Goal: Information Seeking & Learning: Find contact information

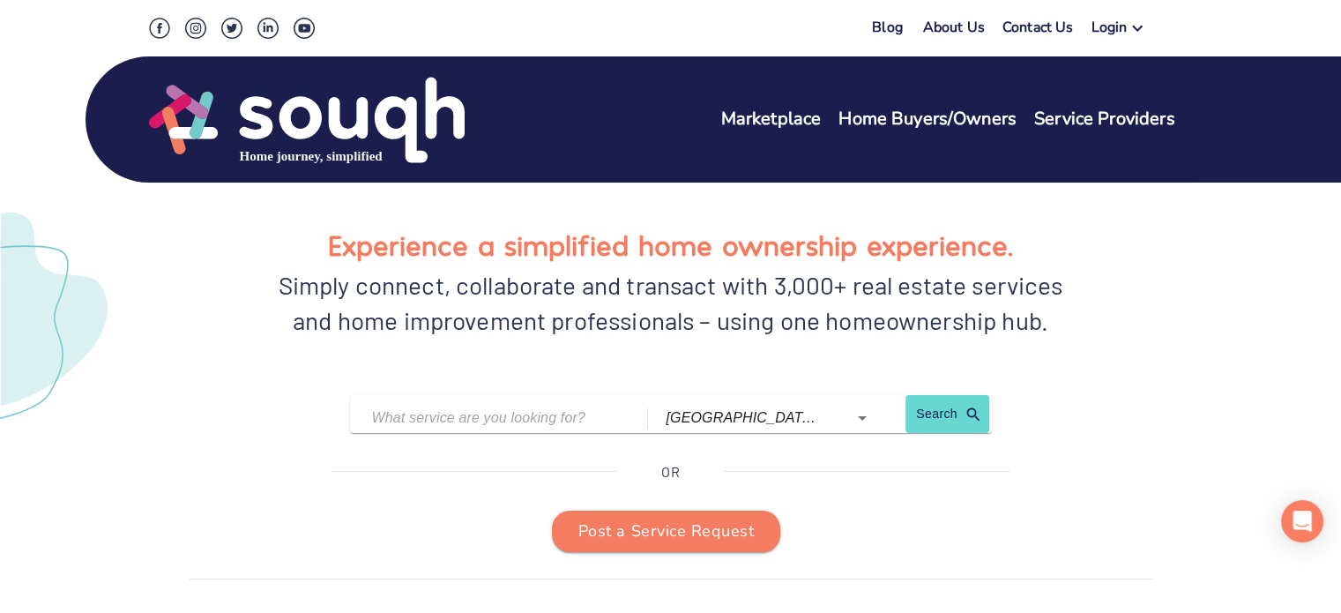
click at [963, 25] on link "About Us" at bounding box center [954, 31] width 62 height 26
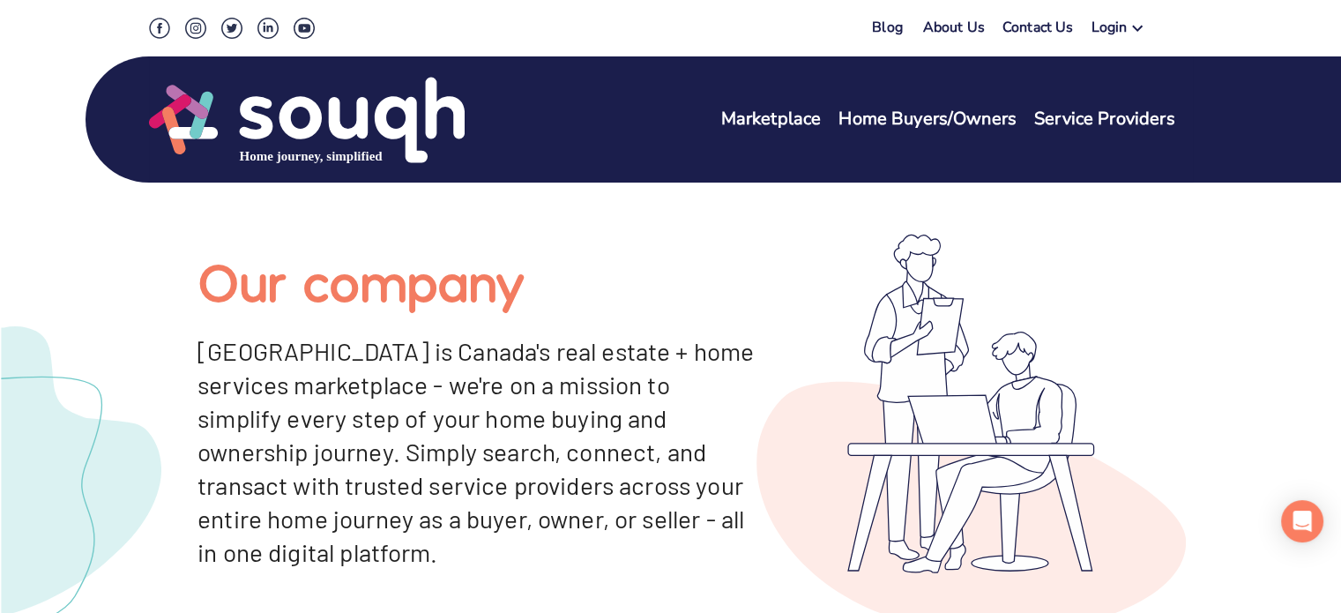
click at [1079, 117] on link "Service Providers" at bounding box center [1104, 120] width 141 height 26
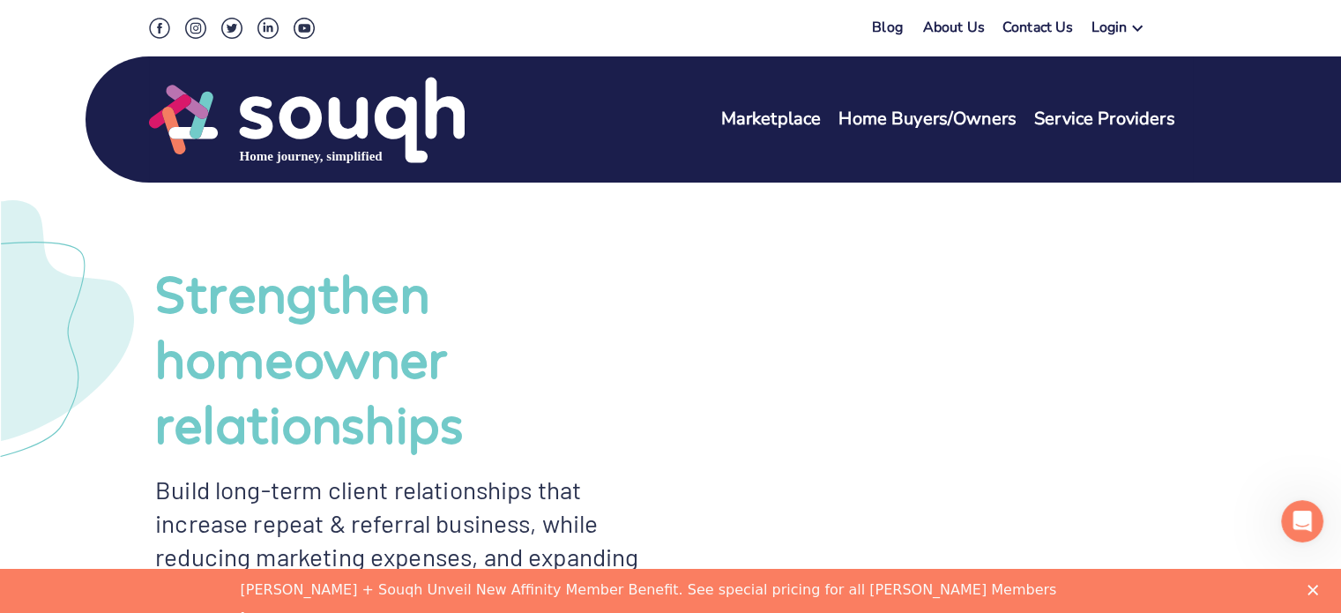
click at [1141, 21] on icon at bounding box center [1137, 28] width 21 height 21
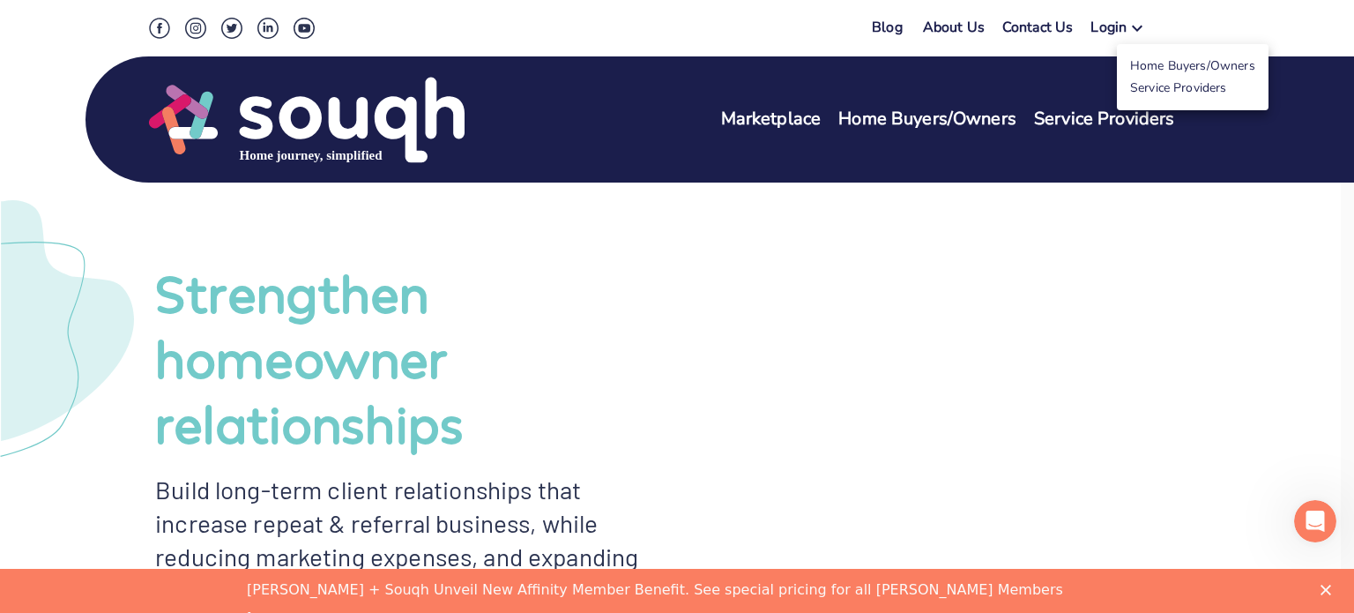
click at [1164, 90] on link "Service Providers" at bounding box center [1178, 87] width 97 height 17
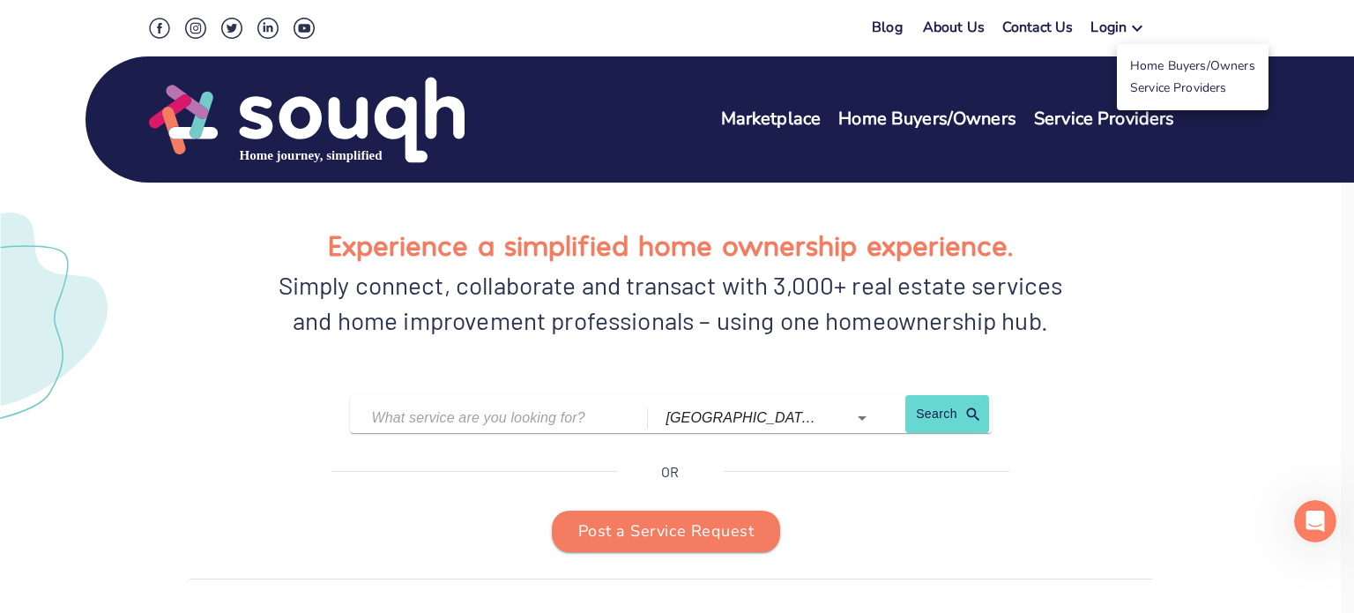
click at [779, 115] on div at bounding box center [677, 306] width 1354 height 613
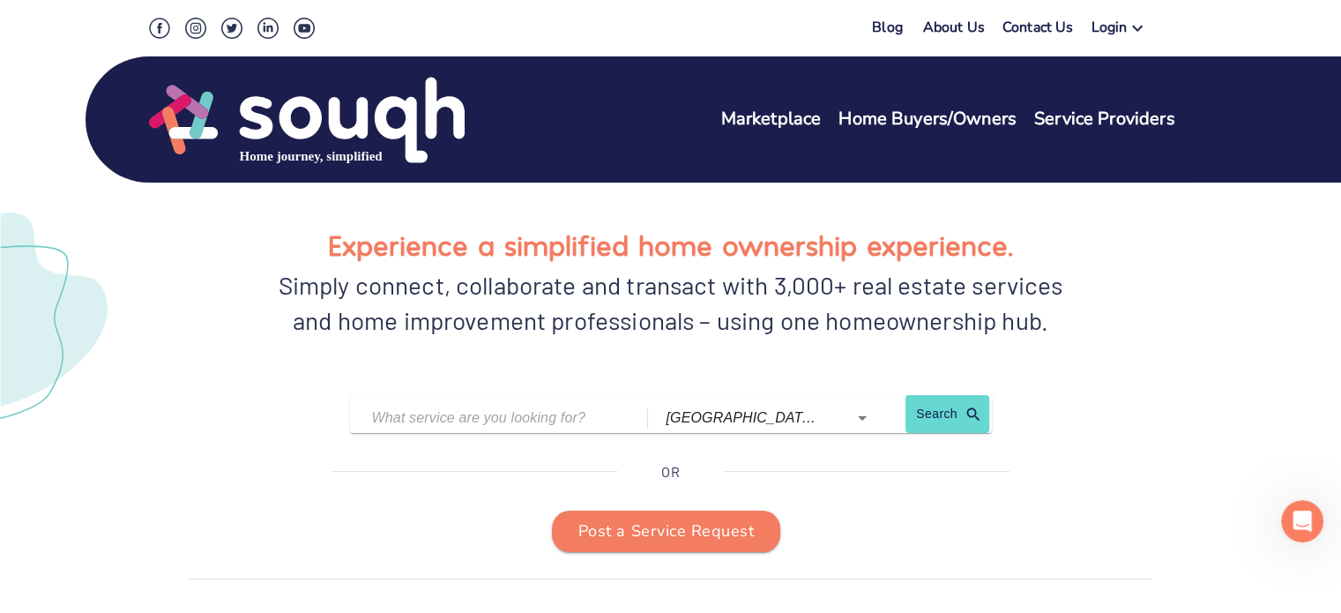
click at [785, 126] on link "Marketplace" at bounding box center [771, 120] width 100 height 26
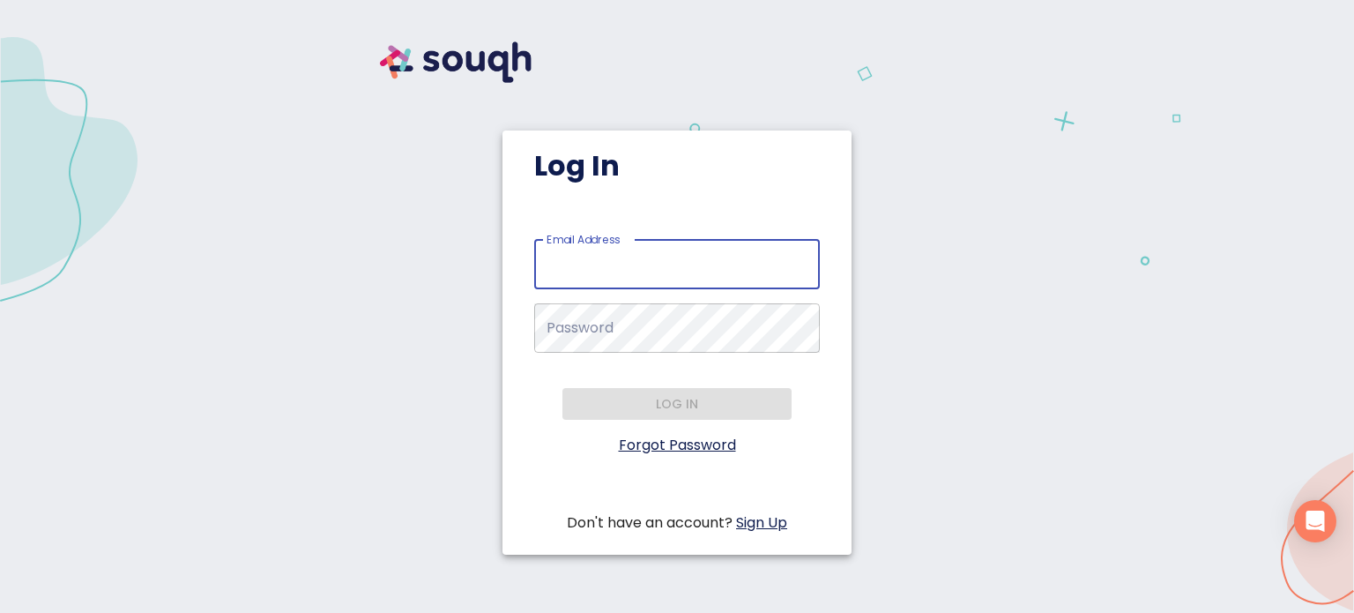
click at [688, 263] on input "Email Address   *" at bounding box center [677, 264] width 286 height 49
type input "Don@StonemanRealestate.com"
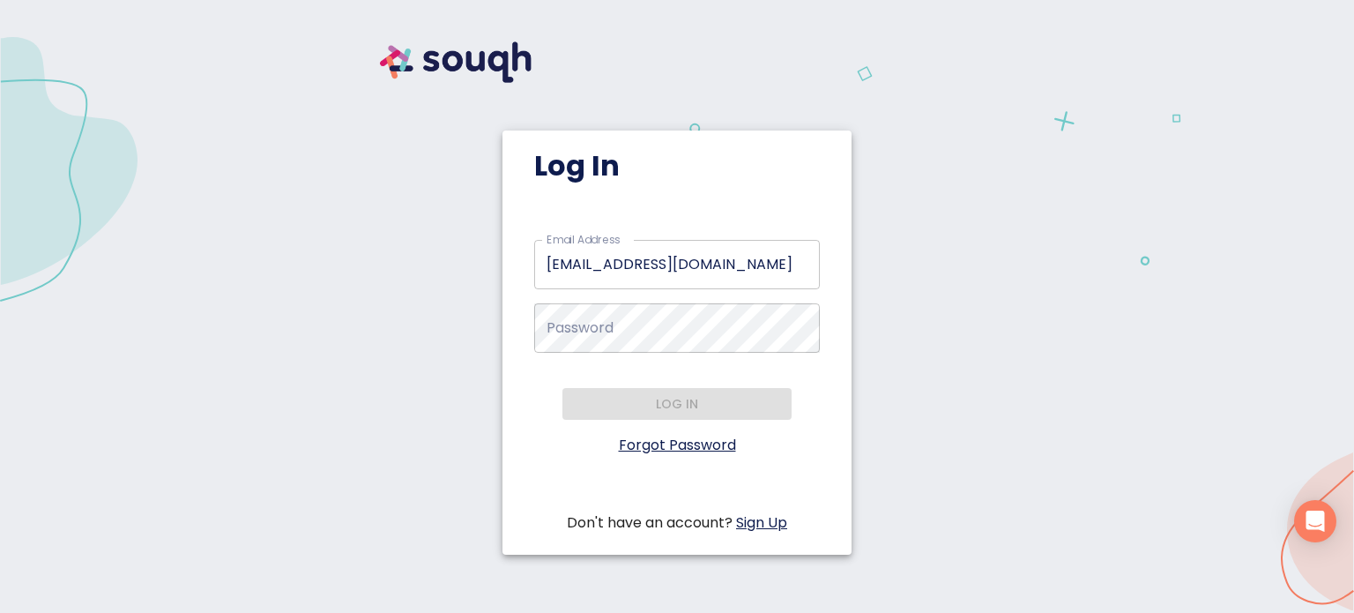
click at [763, 523] on link "Sign Up" at bounding box center [761, 522] width 51 height 20
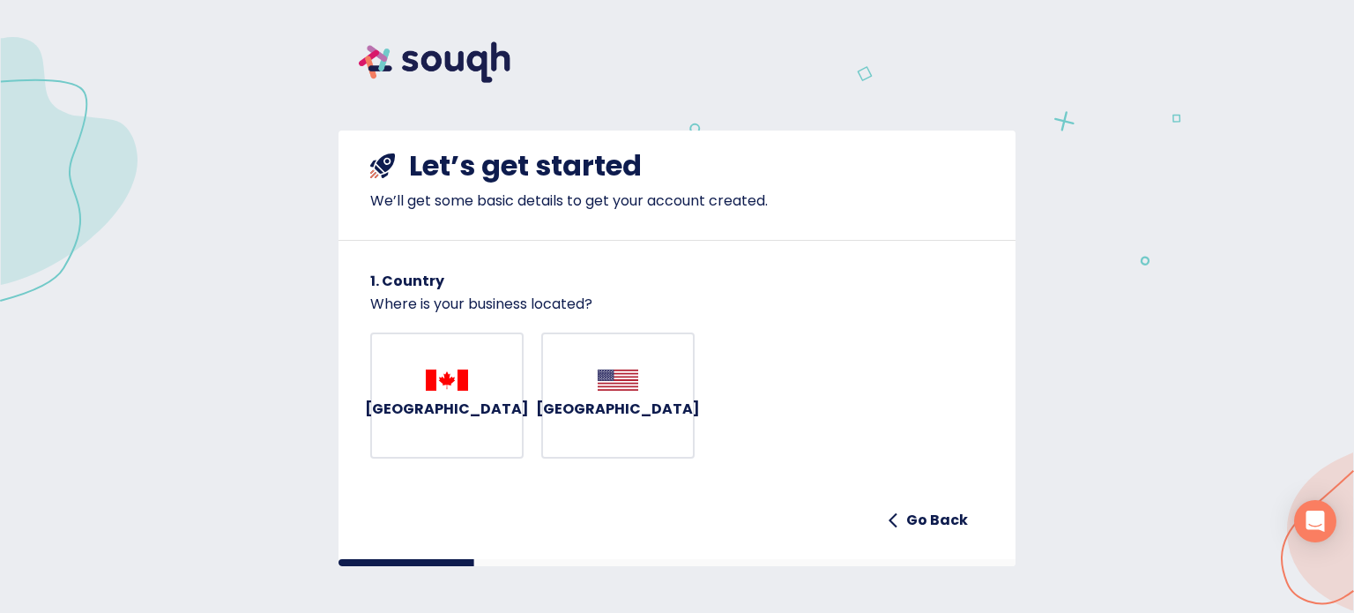
click at [462, 436] on button "Canada" at bounding box center [446, 395] width 153 height 127
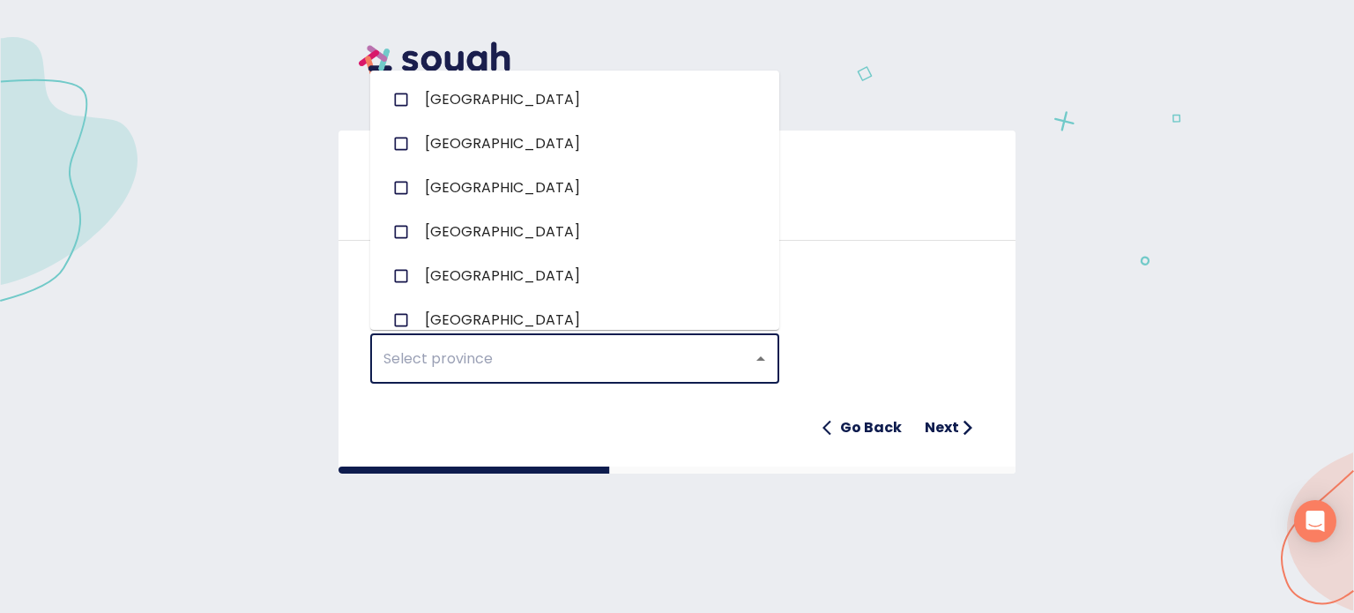
click at [550, 369] on input "text" at bounding box center [550, 358] width 344 height 33
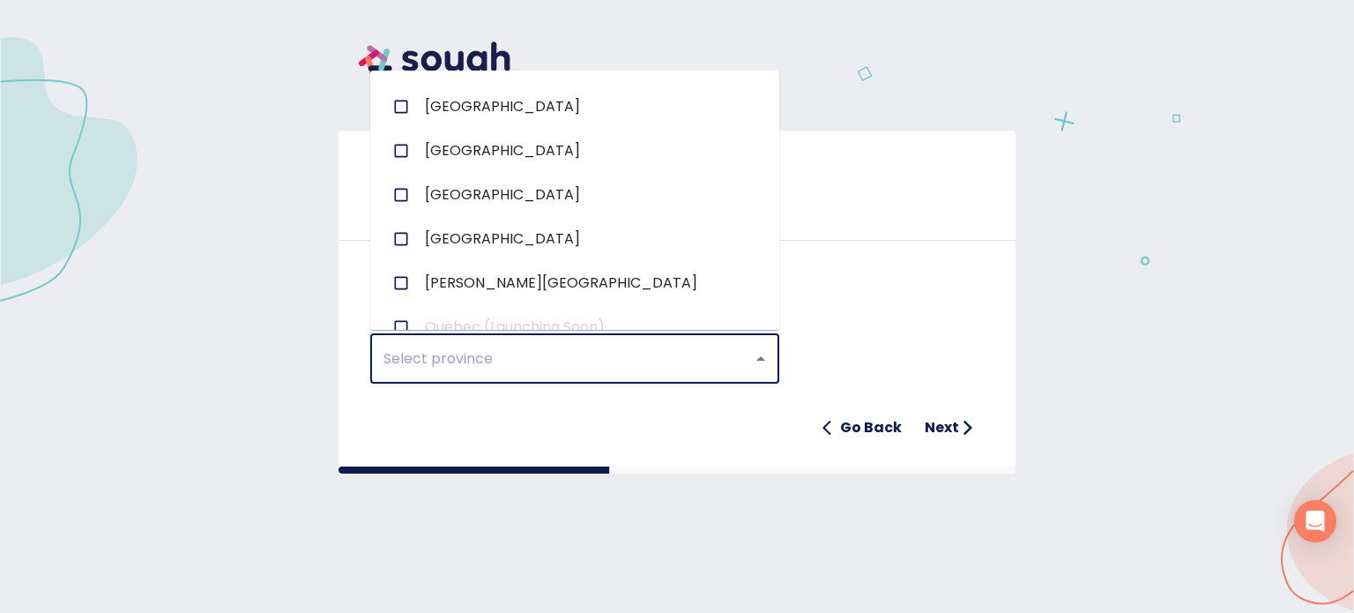
scroll to position [227, 0]
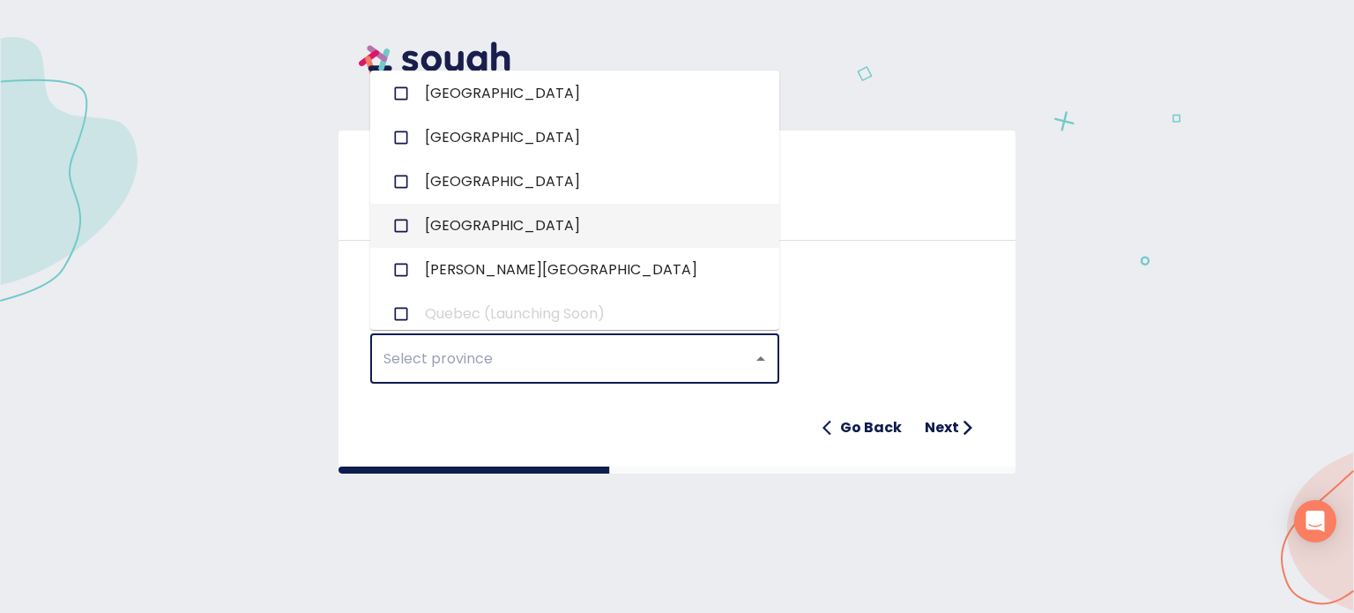
click at [643, 223] on li "Ontario" at bounding box center [574, 226] width 409 height 44
checkbox input "true"
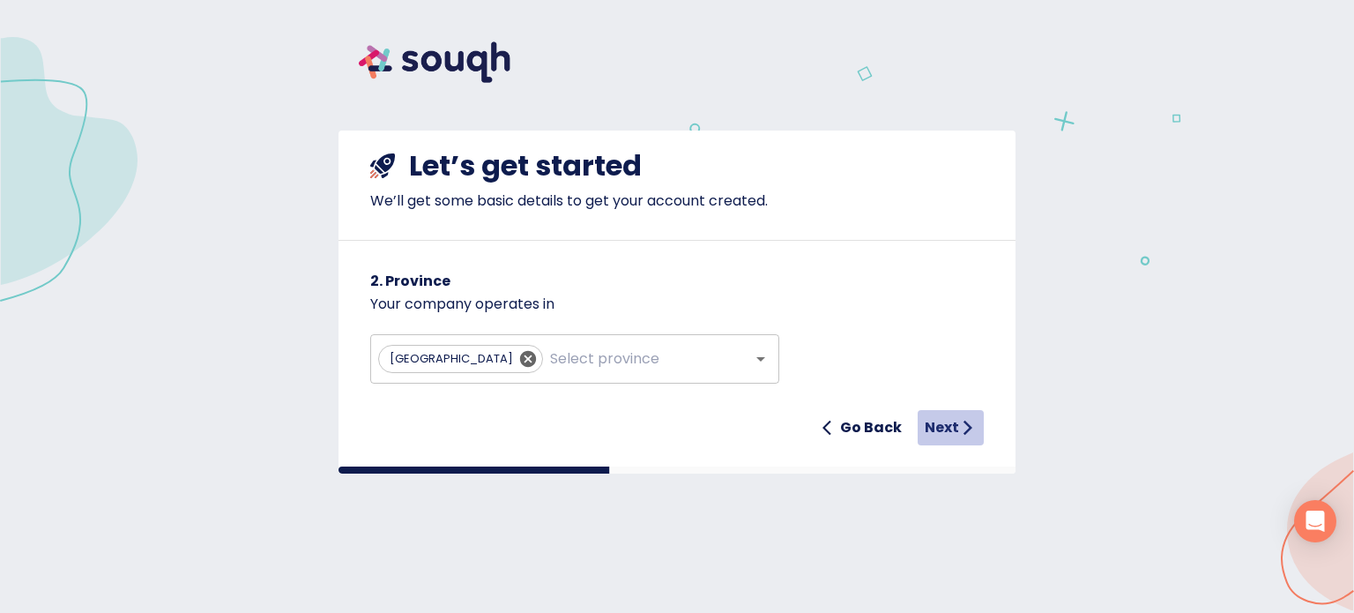
click at [950, 426] on h6 "Next" at bounding box center [942, 427] width 34 height 25
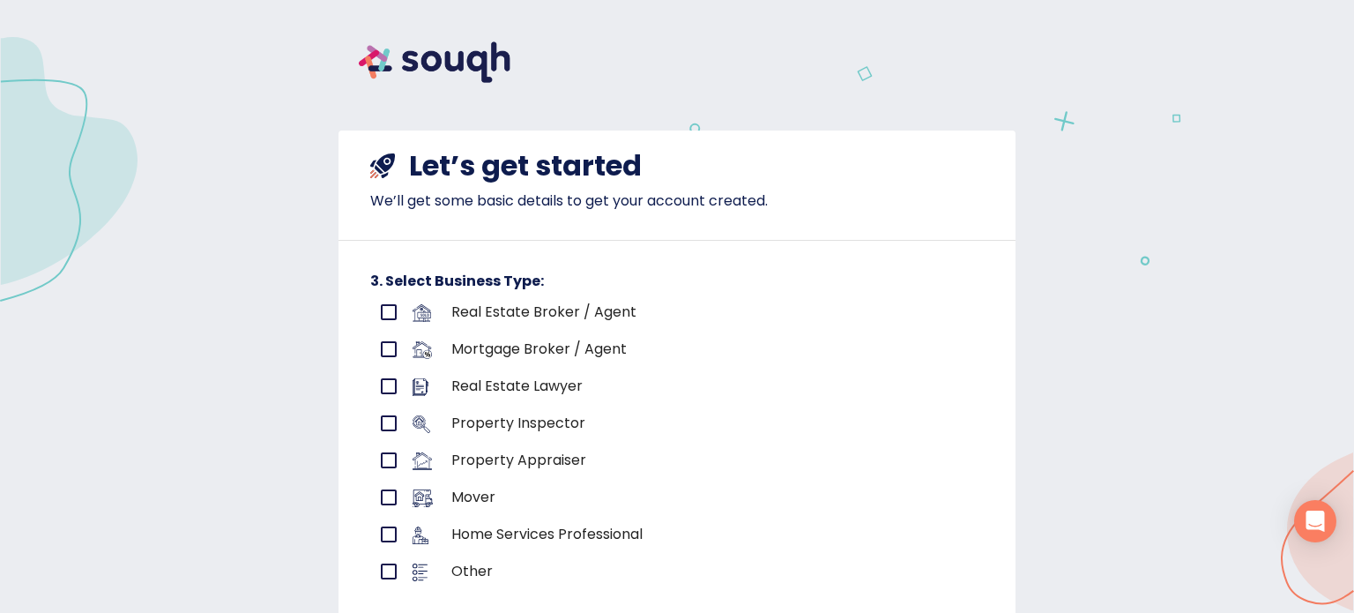
click at [434, 314] on div at bounding box center [432, 317] width 39 height 26
click at [373, 306] on input "primary checkbox" at bounding box center [388, 312] width 37 height 37
checkbox input "true"
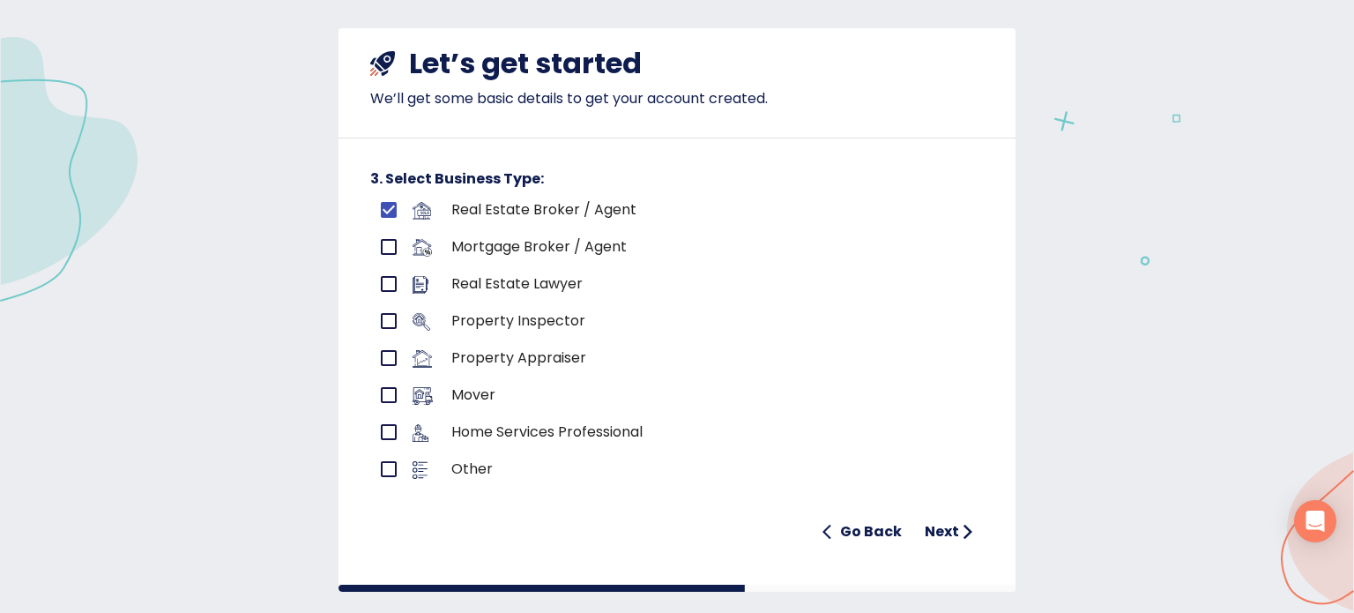
scroll to position [129, 0]
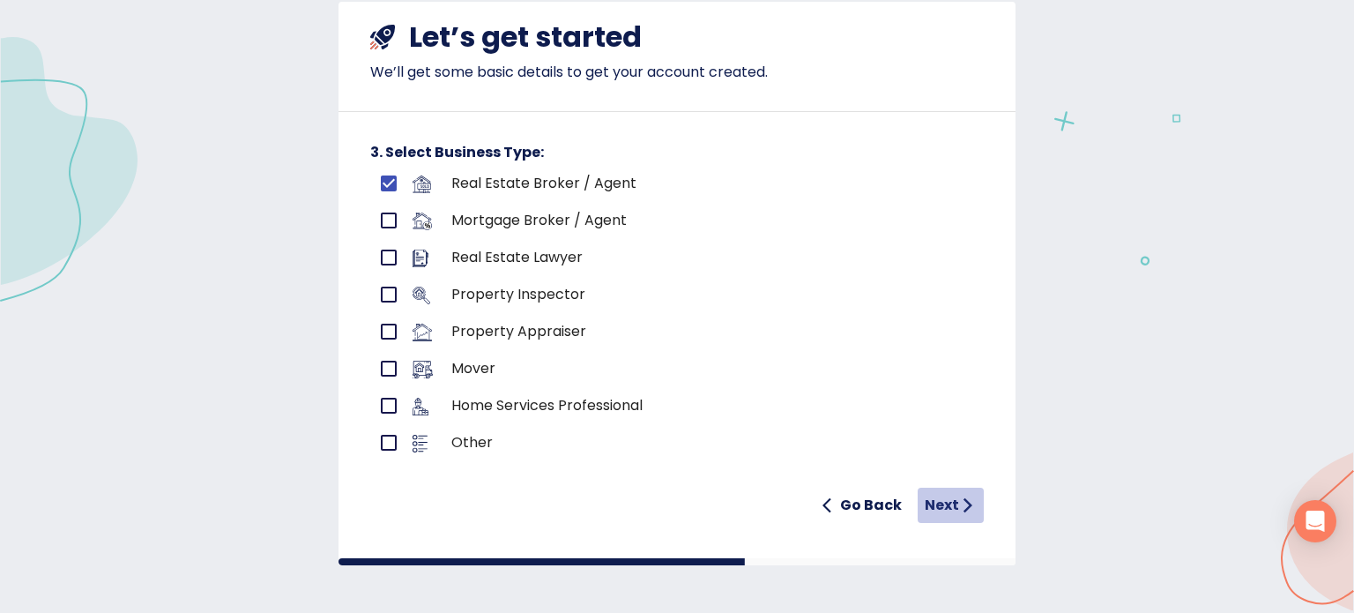
click at [943, 505] on h6 "Next" at bounding box center [942, 505] width 34 height 25
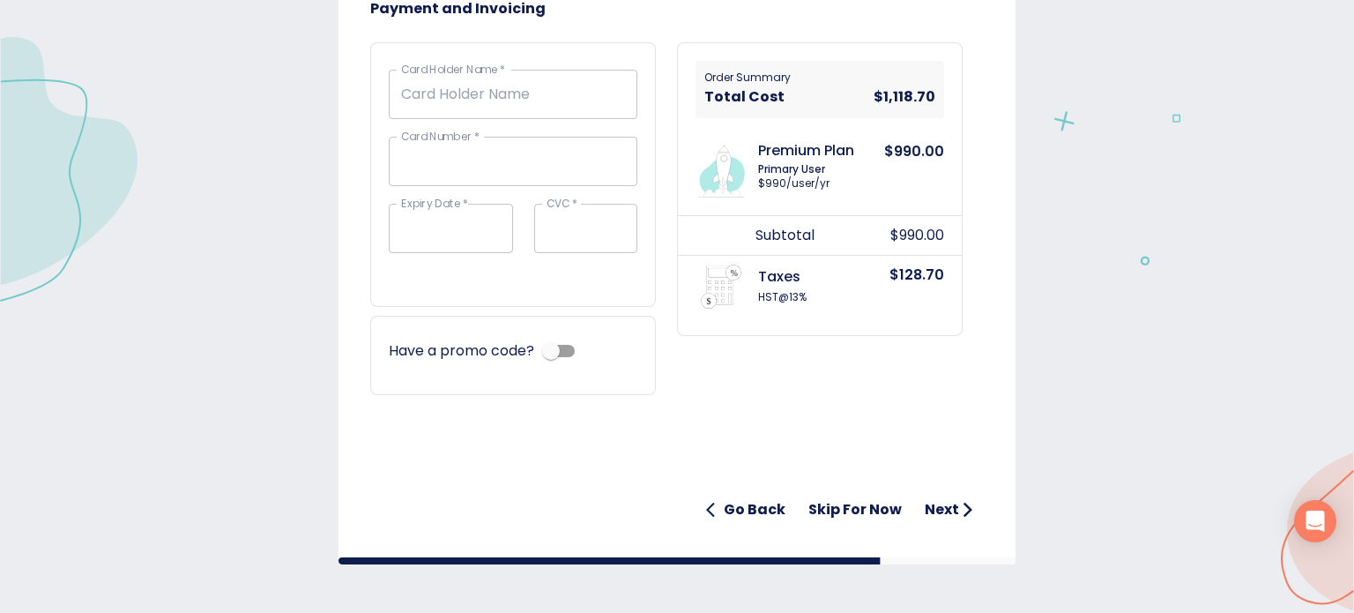
scroll to position [0, 0]
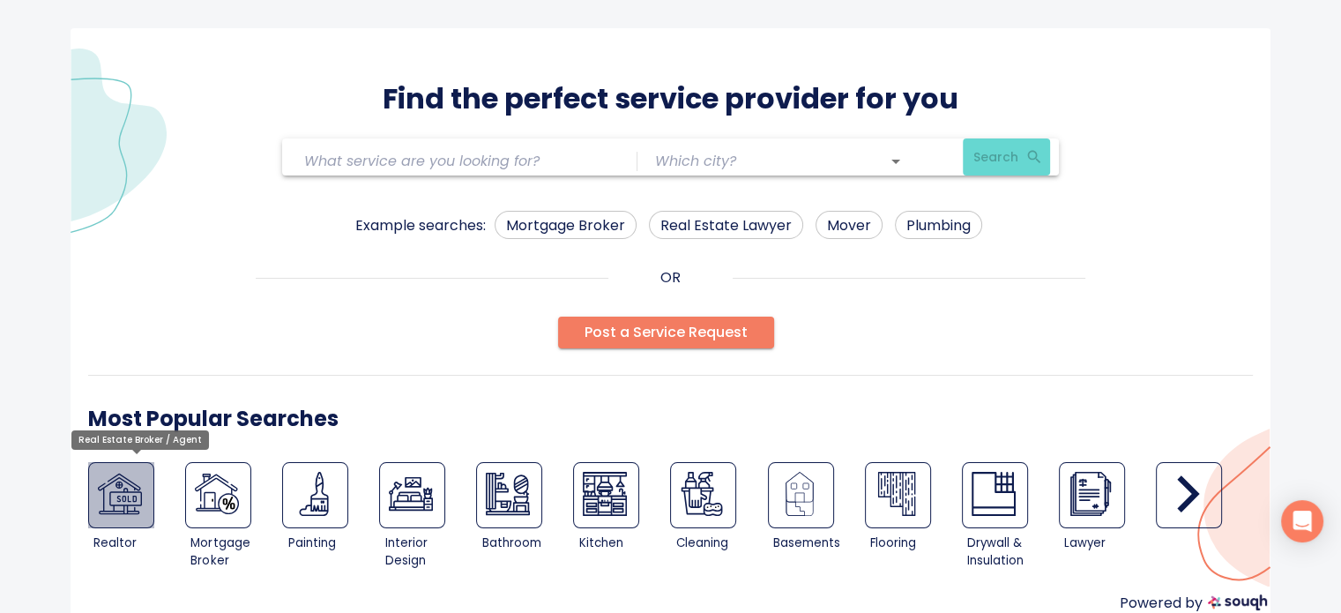
click at [129, 502] on img at bounding box center [120, 494] width 44 height 44
type input "Real Estate Broker / Agent"
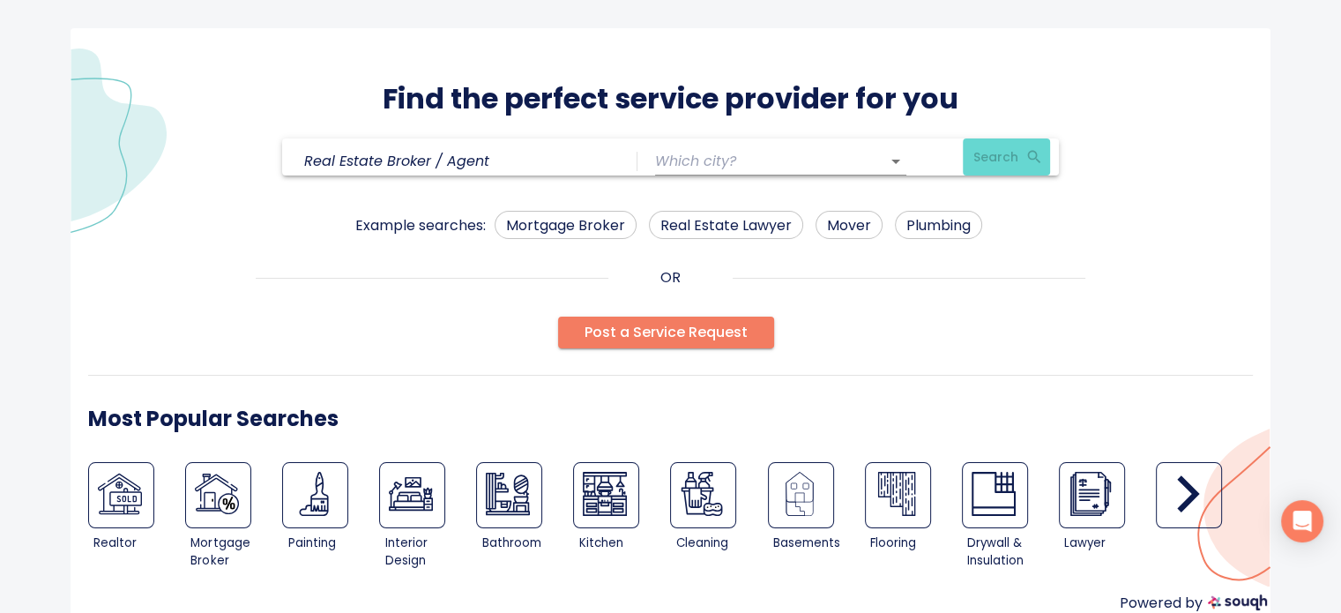
click at [703, 158] on input "text" at bounding box center [756, 160] width 202 height 27
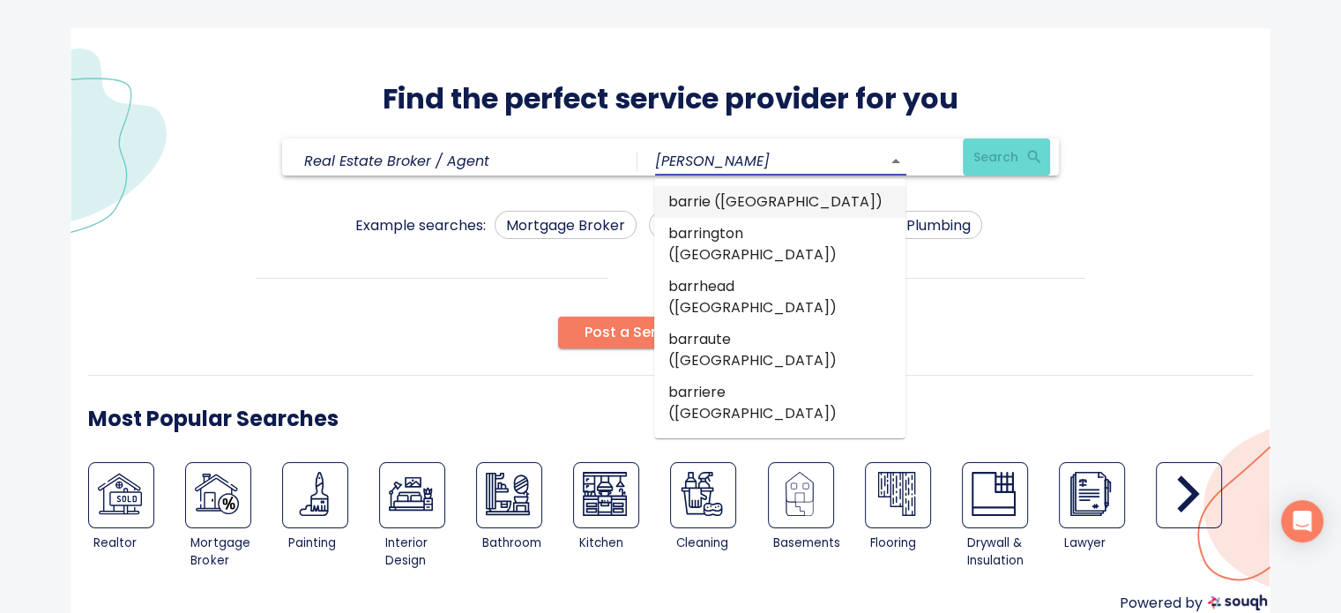
click at [723, 198] on li "barrie ([GEOGRAPHIC_DATA])" at bounding box center [779, 202] width 251 height 32
type input "barrie ([GEOGRAPHIC_DATA])"
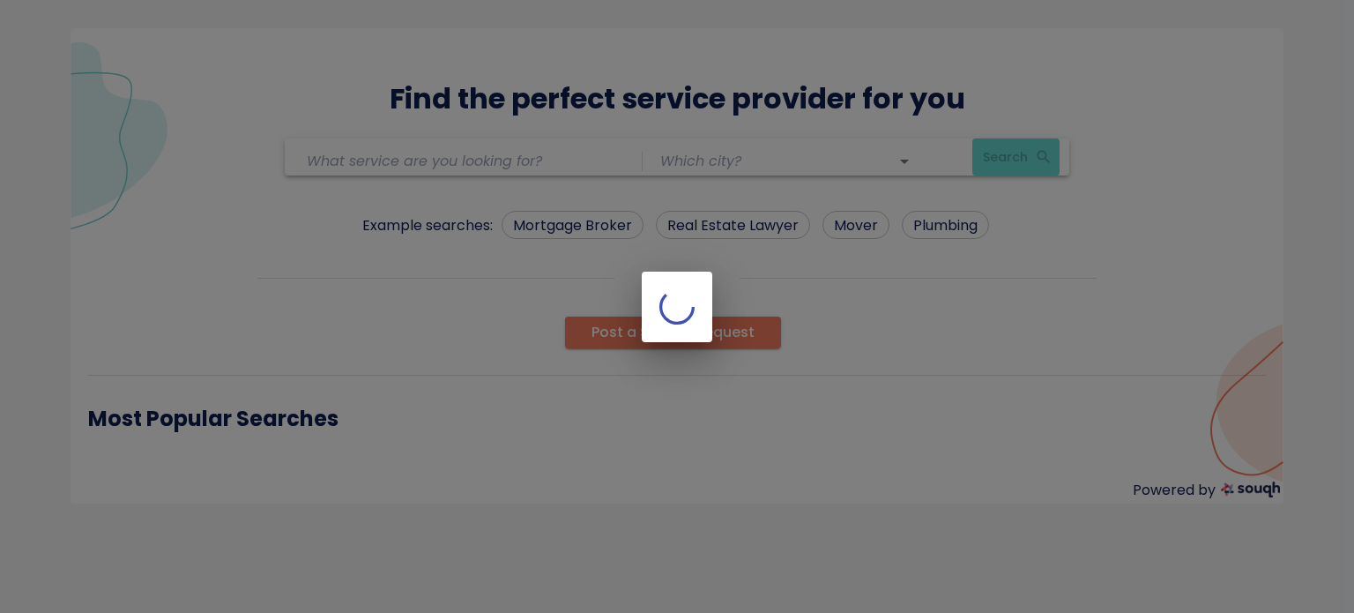
type input "Real Estate Broker / Agent"
type input "barrie ([GEOGRAPHIC_DATA])"
